Goal: Navigation & Orientation: Find specific page/section

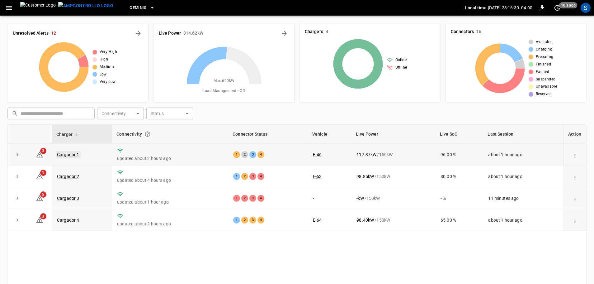
click at [74, 157] on link "Cargador 1" at bounding box center [68, 154] width 25 height 7
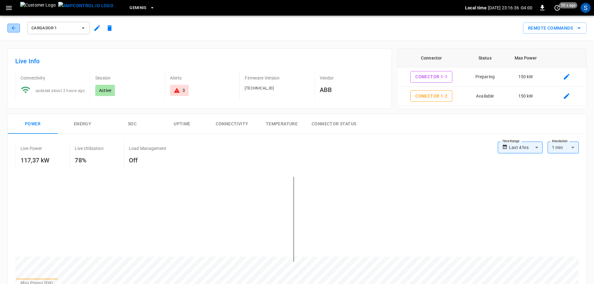
click at [16, 31] on icon "button" at bounding box center [14, 28] width 6 height 6
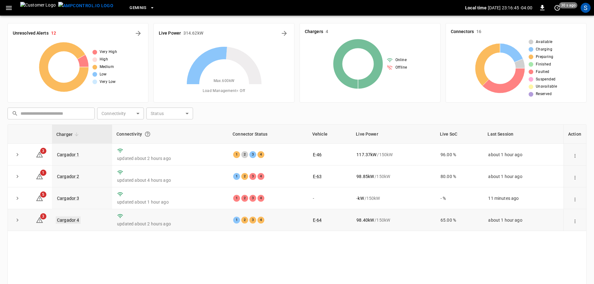
click at [75, 221] on link "Cargador 4" at bounding box center [68, 219] width 25 height 7
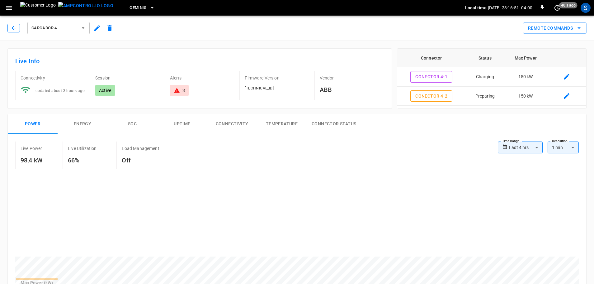
click at [13, 28] on icon "button" at bounding box center [14, 28] width 6 height 6
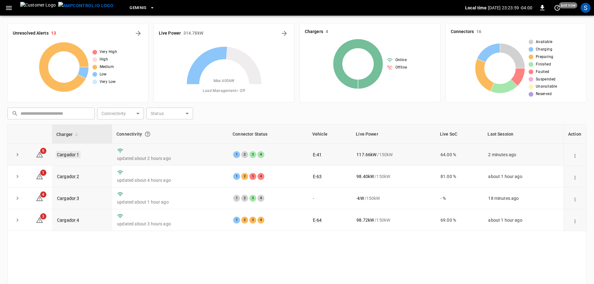
click at [72, 152] on link "Cargador 1" at bounding box center [68, 154] width 25 height 7
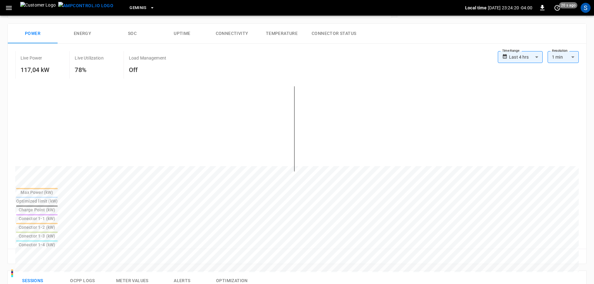
scroll to position [62, 0]
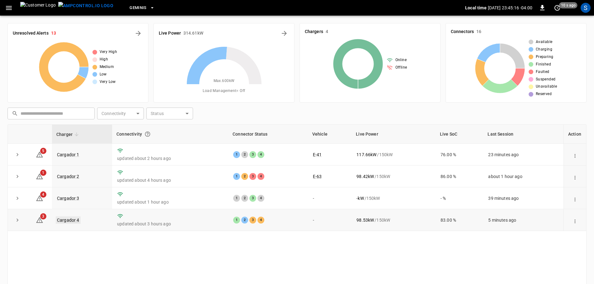
click at [75, 222] on link "Cargador 4" at bounding box center [68, 219] width 25 height 7
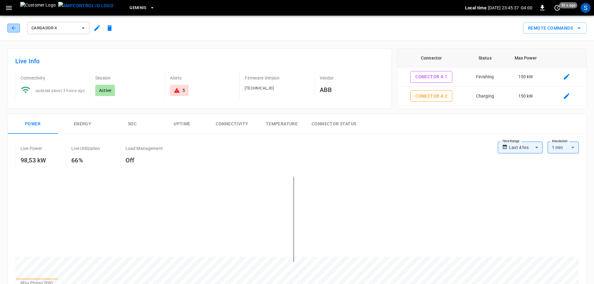
click at [9, 27] on button "button" at bounding box center [13, 28] width 12 height 9
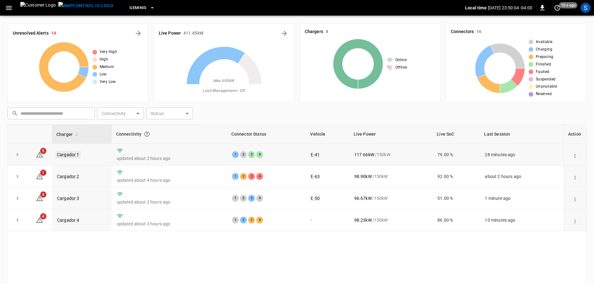
click at [59, 157] on link "Cargador 1" at bounding box center [68, 154] width 25 height 7
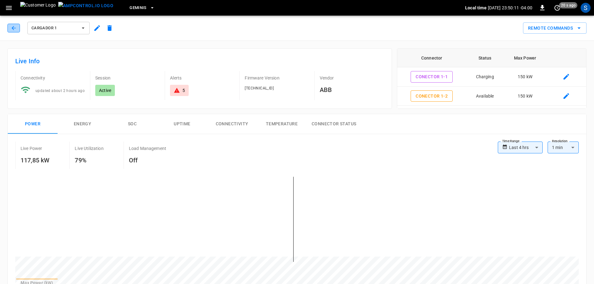
click at [17, 28] on button "button" at bounding box center [13, 28] width 12 height 9
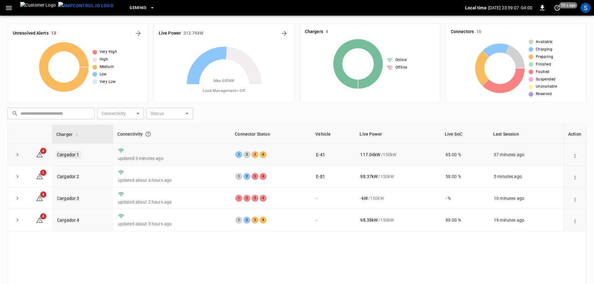
click at [59, 152] on link "Cargador 1" at bounding box center [68, 154] width 25 height 7
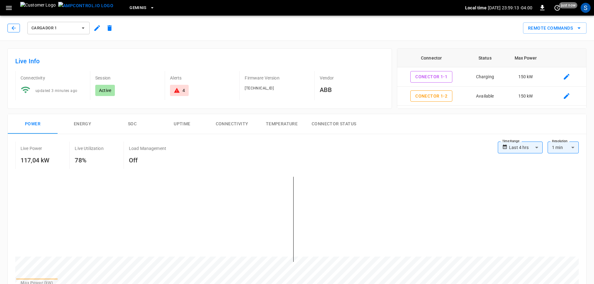
click at [13, 29] on icon "button" at bounding box center [14, 28] width 6 height 6
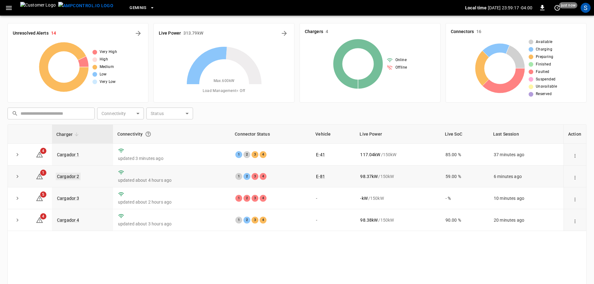
click at [72, 179] on td "Cargador 2" at bounding box center [82, 176] width 61 height 22
click at [72, 176] on link "Cargador 2" at bounding box center [68, 176] width 25 height 7
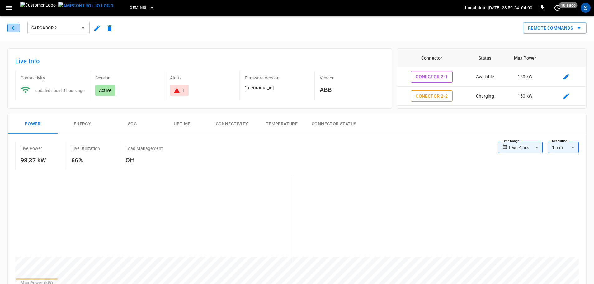
click at [15, 32] on button "button" at bounding box center [13, 28] width 12 height 9
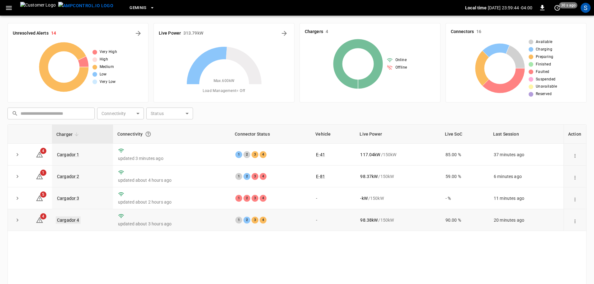
click at [72, 218] on link "Cargador 4" at bounding box center [68, 219] width 25 height 7
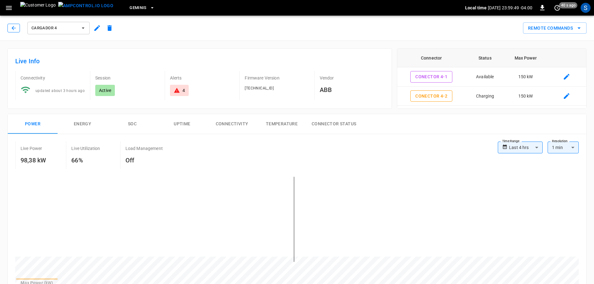
click at [17, 31] on button "button" at bounding box center [13, 28] width 12 height 9
